Goal: Task Accomplishment & Management: Use online tool/utility

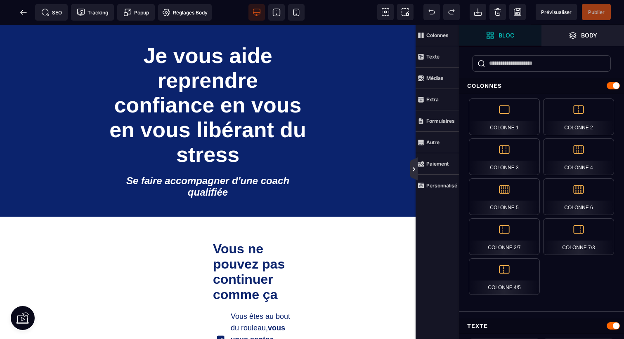
click at [412, 167] on icon at bounding box center [413, 169] width 7 height 7
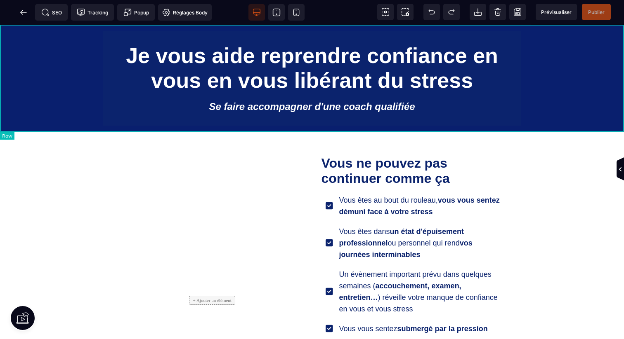
click at [523, 53] on div "Je vous aide reprendre confiance en vous en vous libérant du stress Se faire ac…" at bounding box center [312, 78] width 624 height 106
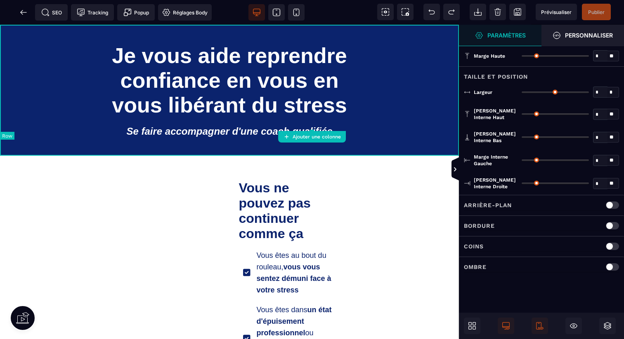
type input "*"
type input "***"
type input "**"
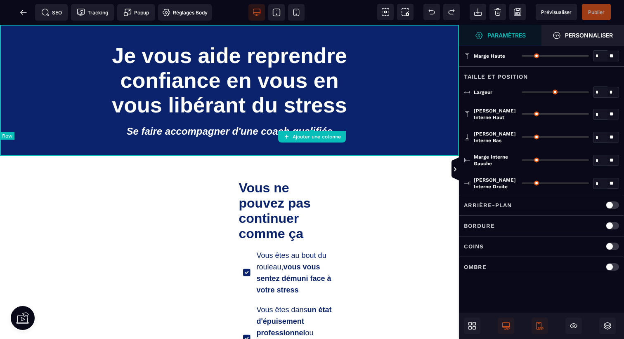
type input "**"
type input "***"
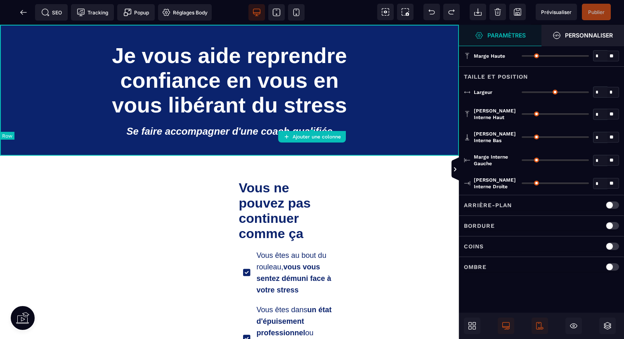
type input "***"
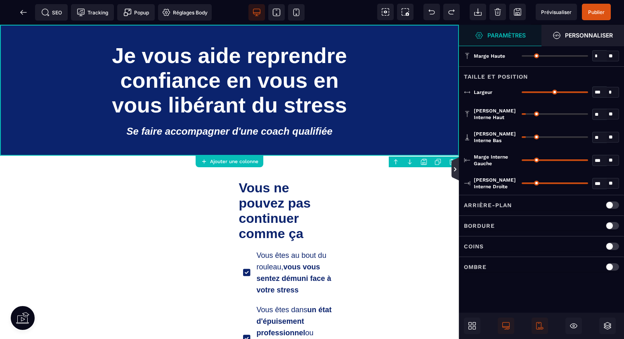
click at [457, 163] on icon at bounding box center [454, 169] width 7 height 23
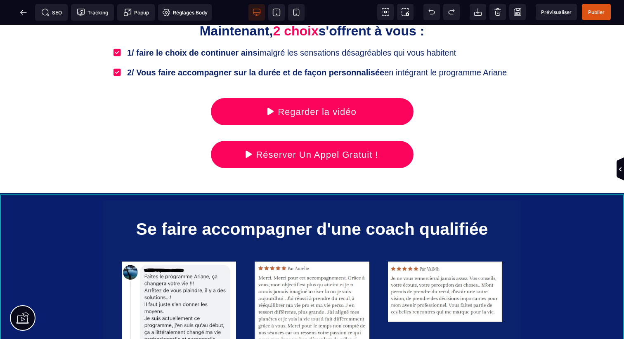
click at [539, 245] on div "Se faire accompagner d'une coach qualifiée" at bounding box center [312, 308] width 624 height 231
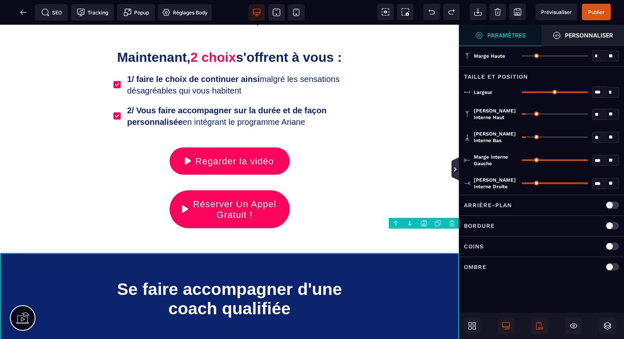
click at [456, 172] on icon at bounding box center [455, 169] width 7 height 7
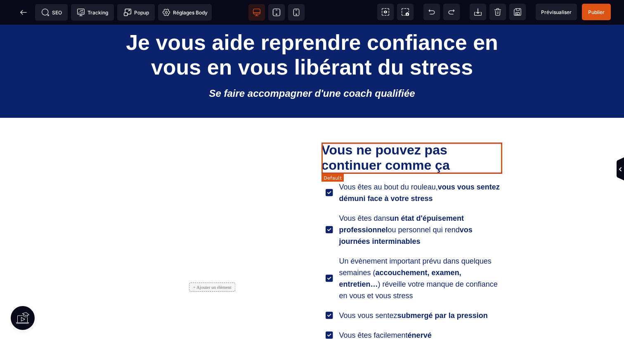
scroll to position [0, 0]
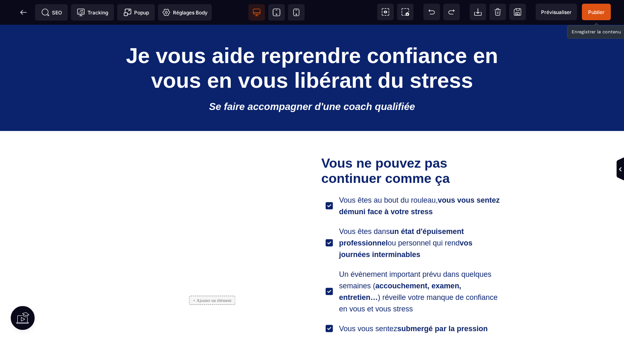
click at [601, 14] on span "Publier" at bounding box center [596, 12] width 16 height 6
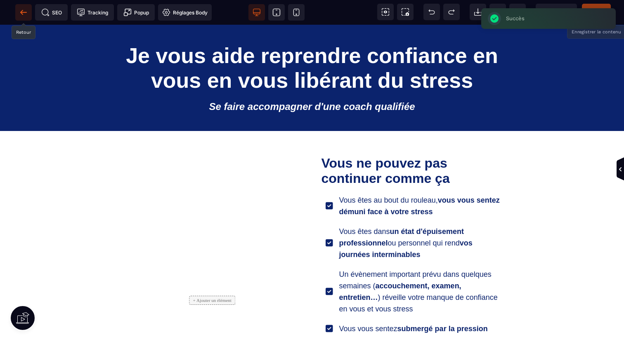
click at [26, 12] on icon at bounding box center [23, 12] width 6 height 0
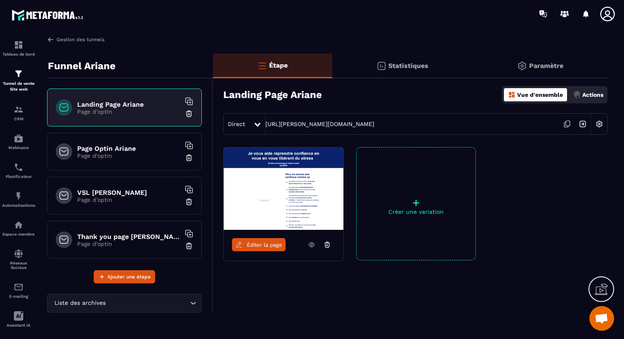
click at [55, 39] on link "Gestion des tunnels" at bounding box center [75, 39] width 57 height 7
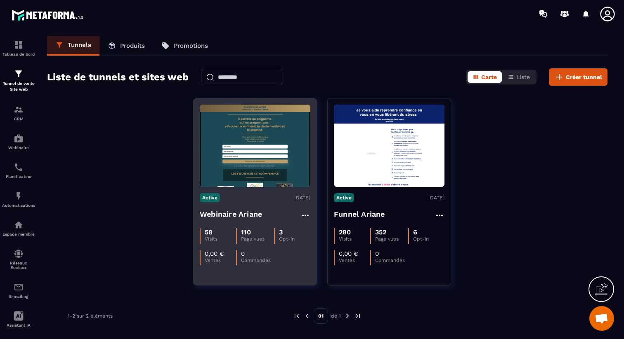
click at [235, 217] on h4 "Webinaire Ariane" at bounding box center [231, 215] width 62 height 12
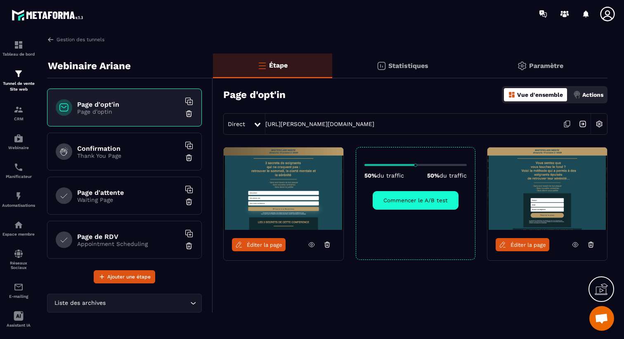
click at [311, 245] on icon at bounding box center [311, 244] width 7 height 7
click at [26, 323] on div "Assistant IA" at bounding box center [18, 319] width 33 height 16
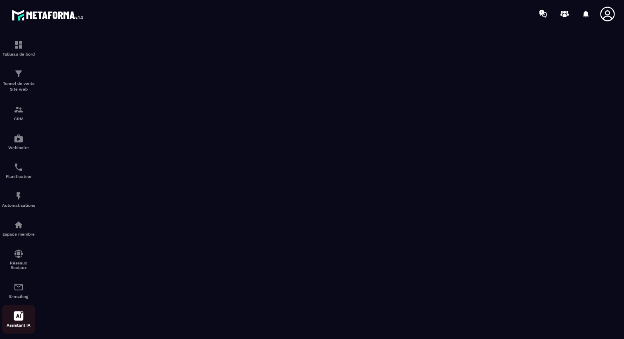
click at [16, 315] on icon at bounding box center [19, 316] width 10 height 10
click at [18, 74] on img at bounding box center [19, 74] width 10 height 10
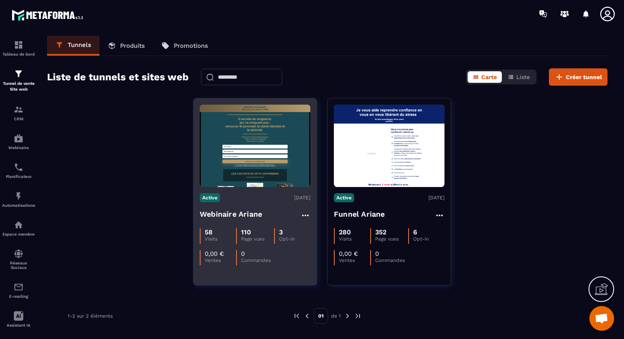
click at [251, 217] on h4 "Webinaire Ariane" at bounding box center [231, 215] width 62 height 12
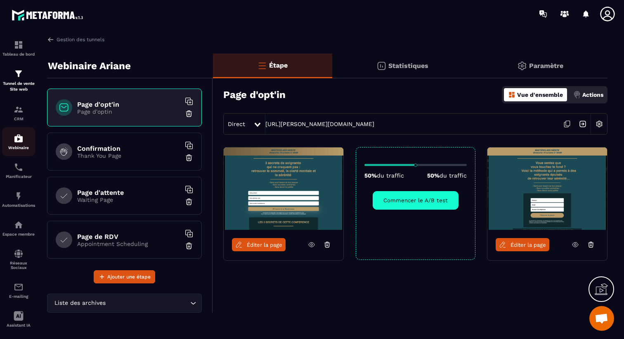
scroll to position [93, 0]
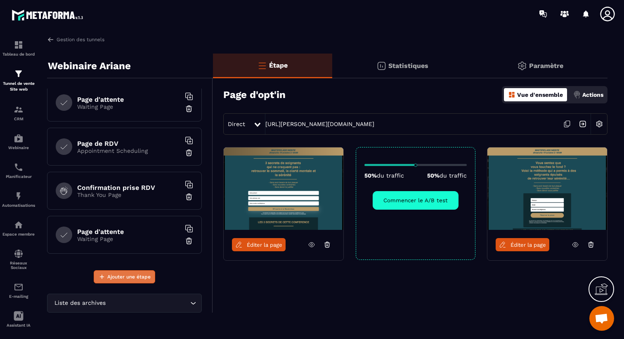
click at [144, 278] on span "Ajouter une étape" at bounding box center [128, 277] width 43 height 8
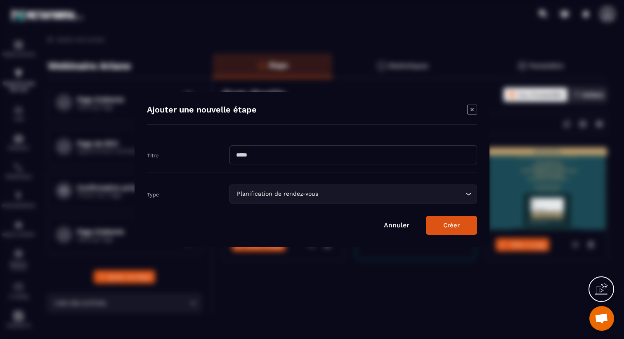
click at [264, 155] on input "Modal window" at bounding box center [352, 155] width 247 height 19
type input "**********"
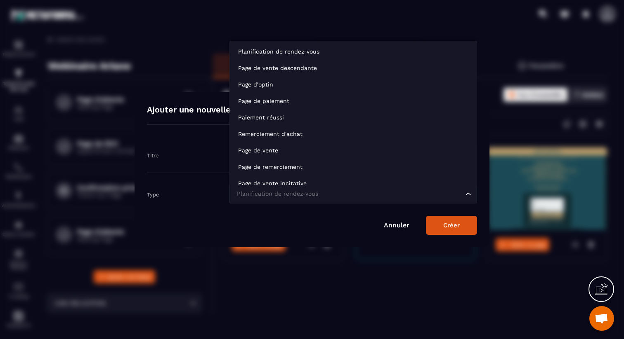
click at [318, 193] on div "Planification de rendez-vous" at bounding box center [349, 194] width 230 height 9
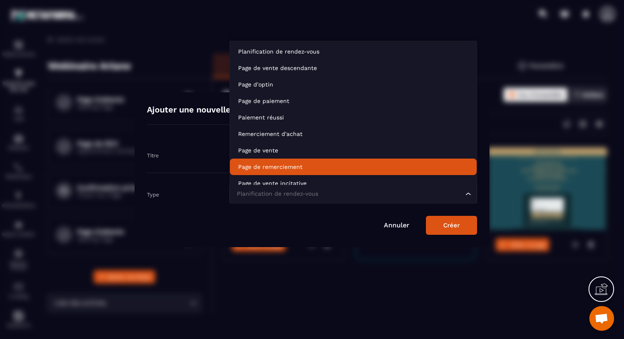
scroll to position [6, 0]
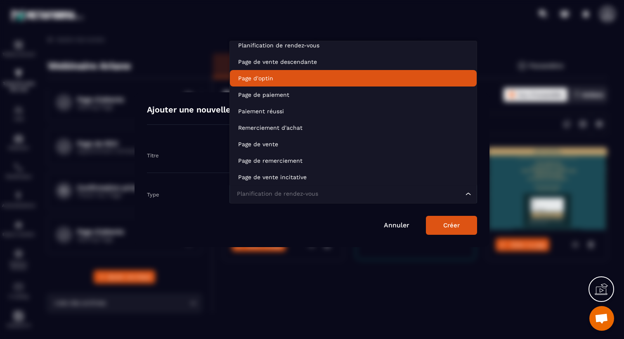
click at [299, 77] on p "Page d'optin" at bounding box center [353, 78] width 230 height 8
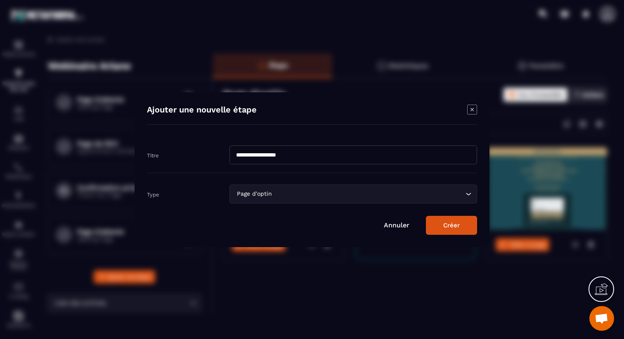
click at [470, 226] on button "Créer" at bounding box center [451, 225] width 51 height 19
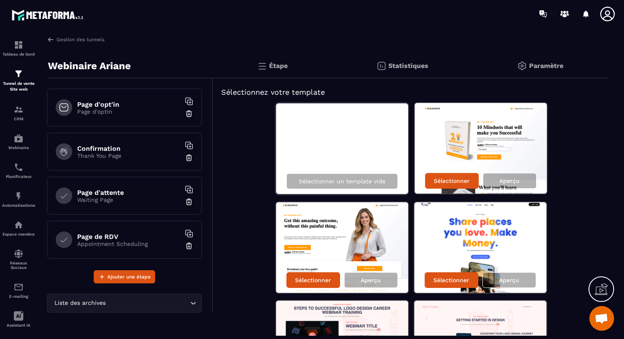
click at [610, 15] on icon at bounding box center [607, 14] width 16 height 16
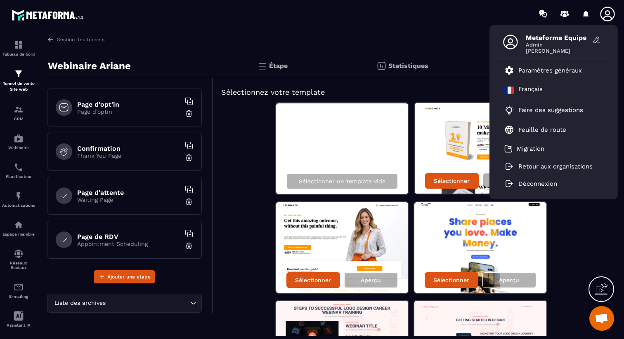
click at [110, 114] on p "Page d'optin" at bounding box center [128, 111] width 103 height 7
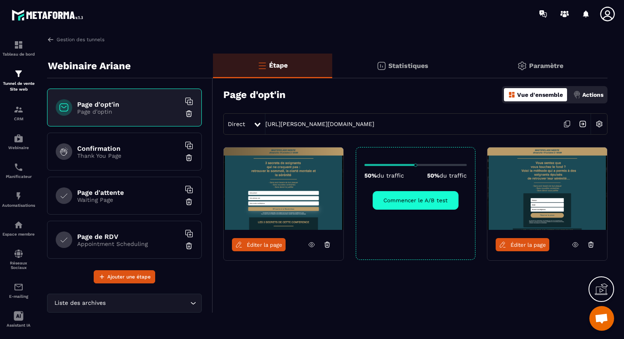
click at [119, 142] on div "Confirmation Thank You Page" at bounding box center [124, 152] width 155 height 38
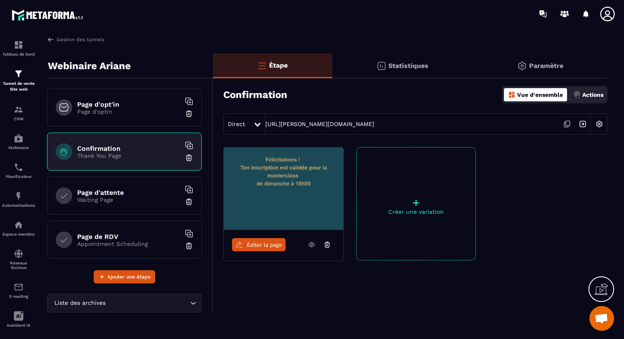
scroll to position [137, 0]
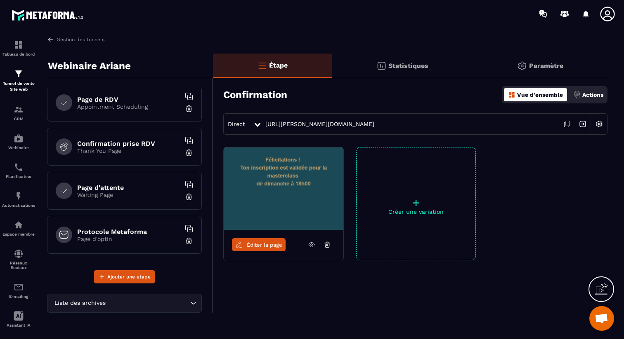
click at [113, 237] on p "Page d'optin" at bounding box center [128, 239] width 103 height 7
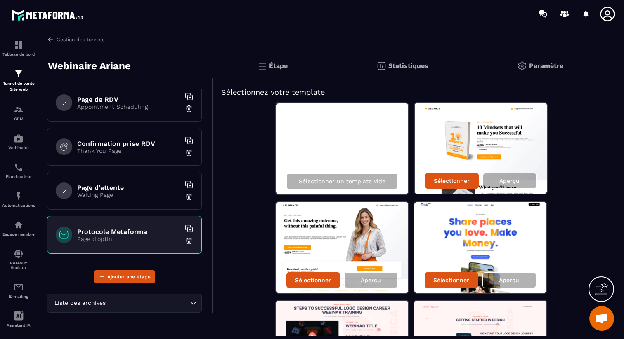
click at [134, 191] on h6 "Page d'attente" at bounding box center [128, 188] width 103 height 8
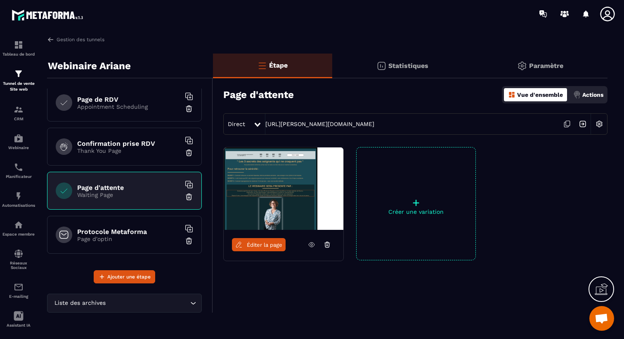
click at [135, 230] on h6 "Protocole Metaforma" at bounding box center [128, 232] width 103 height 8
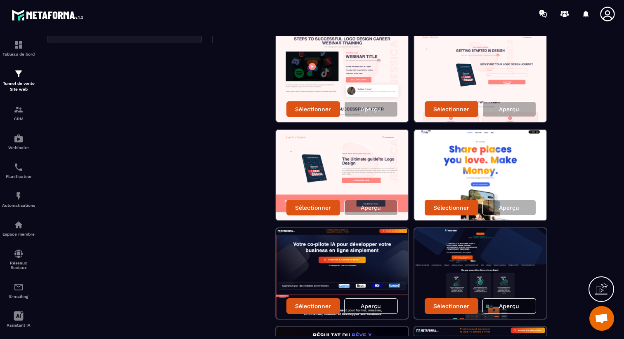
scroll to position [316, 0]
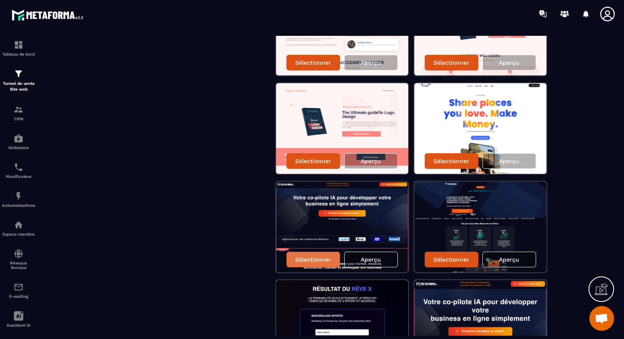
click at [314, 259] on p "Sélectionner" at bounding box center [313, 260] width 36 height 7
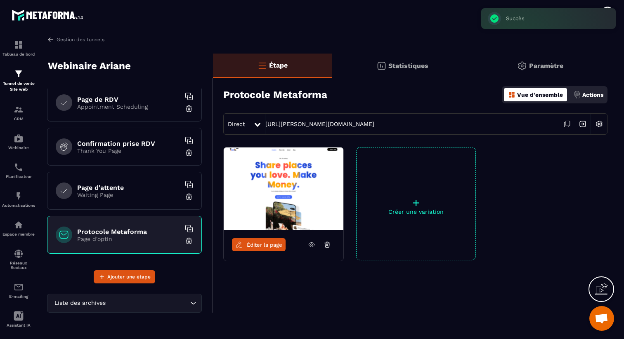
scroll to position [0, 0]
click at [267, 244] on span "Éditer la page" at bounding box center [264, 245] width 35 height 6
